Goal: Task Accomplishment & Management: Use online tool/utility

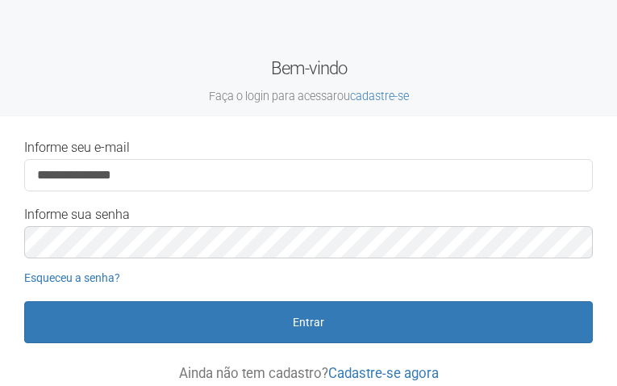
type input "**********"
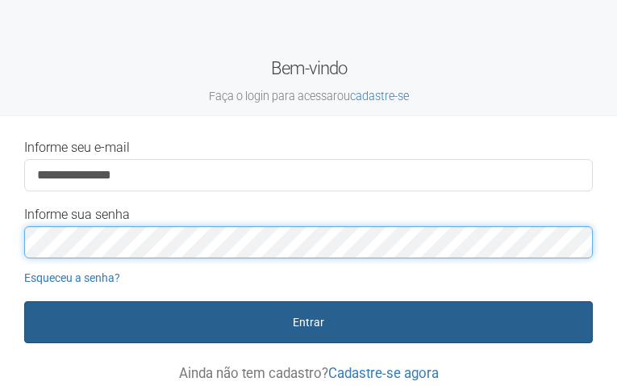
click at [24, 301] on button "Entrar" at bounding box center [308, 322] width 569 height 42
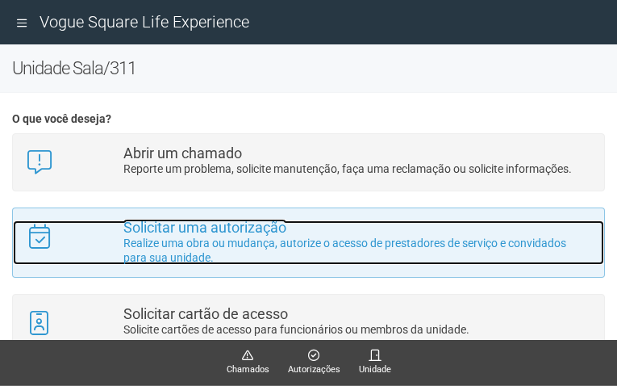
click at [178, 232] on strong "Solicitar uma autorização" at bounding box center [204, 227] width 163 height 17
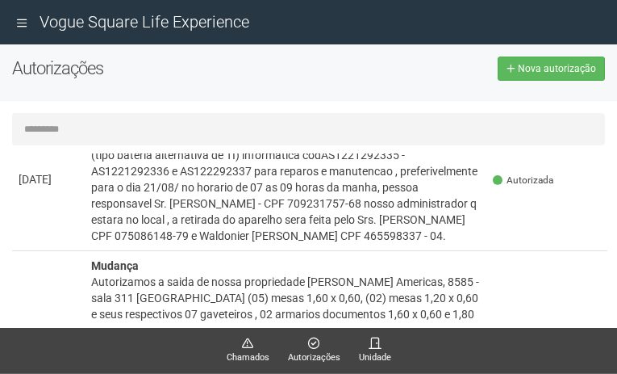
scroll to position [81, 0]
